Goal: Book appointment/travel/reservation

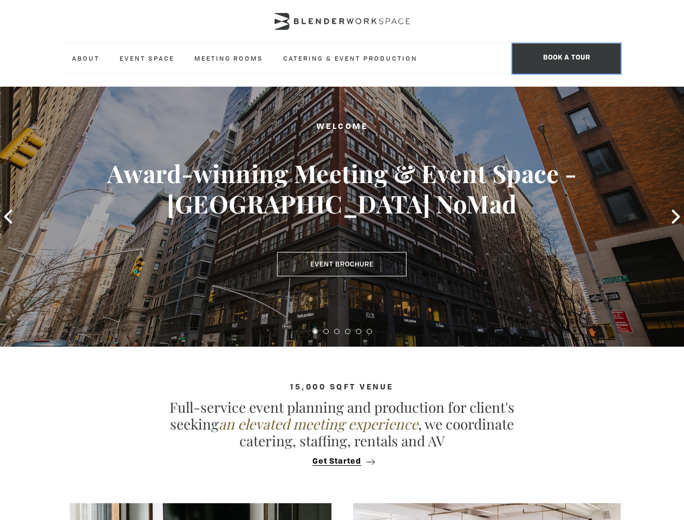
click at [566, 58] on span "BOOK A TOUR" at bounding box center [566, 58] width 108 height 30
click at [8, 217] on icon at bounding box center [8, 217] width 8 height 14
click at [315, 331] on div at bounding box center [342, 331] width 684 height 10
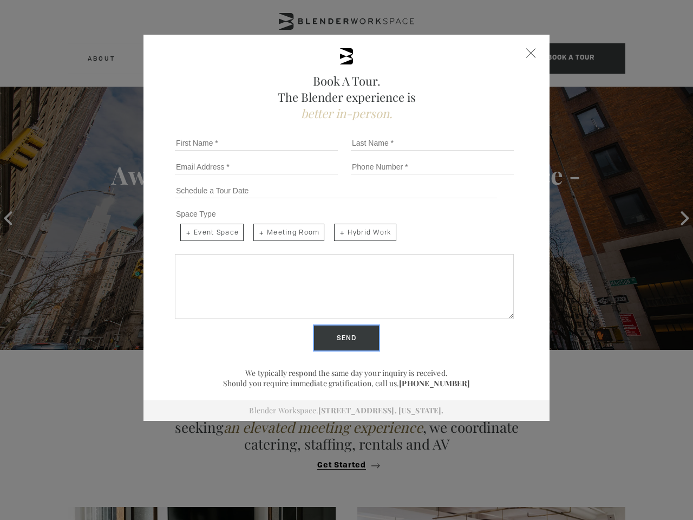
click at [326, 331] on input "Send" at bounding box center [346, 337] width 65 height 25
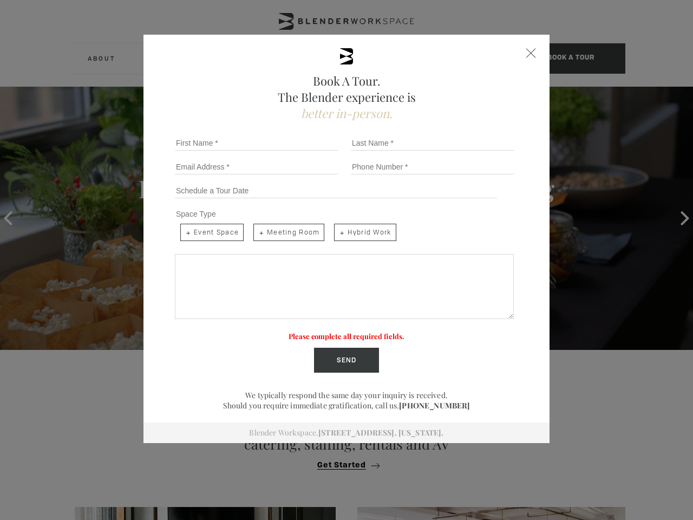
click at [337, 331] on label "Please complete all required fields." at bounding box center [347, 335] width 116 height 9
click at [348, 331] on label "Please complete all required fields." at bounding box center [347, 335] width 116 height 9
click at [358, 331] on label "Please complete all required fields." at bounding box center [347, 335] width 116 height 9
click at [369, 331] on label "Please complete all required fields." at bounding box center [347, 335] width 116 height 9
click at [342, 461] on div "Book A Tour. The Blender experience is better in-person. Team Size 1 2 3 4 5 6 …" at bounding box center [346, 260] width 693 height 520
